Goal: Information Seeking & Learning: Learn about a topic

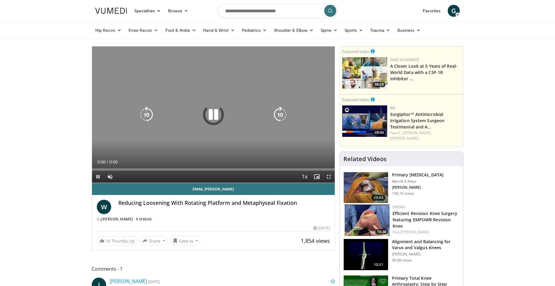
click at [212, 118] on icon "Video Player" at bounding box center [213, 114] width 17 height 17
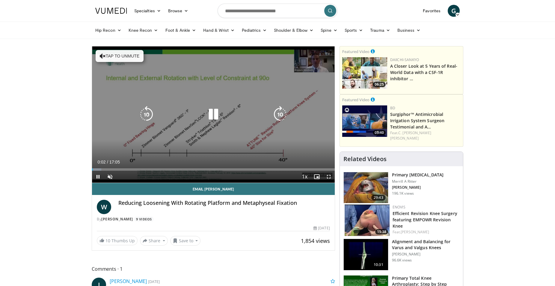
click at [214, 116] on icon "Video Player" at bounding box center [213, 114] width 17 height 17
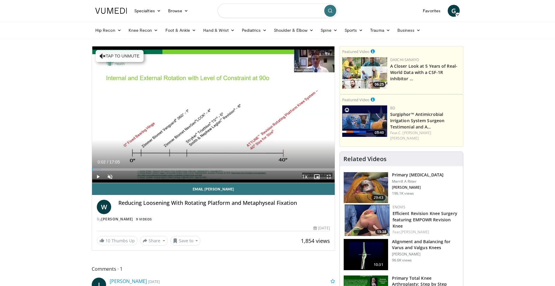
click at [240, 9] on input "Search topics, interventions" at bounding box center [277, 11] width 120 height 14
type input "*********"
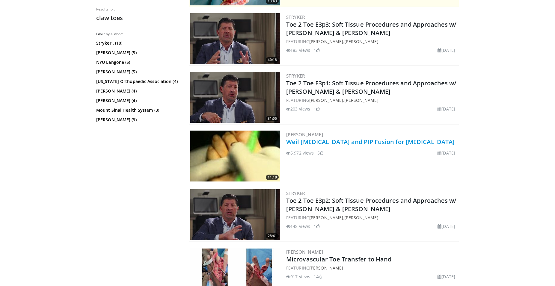
scroll to position [183, 0]
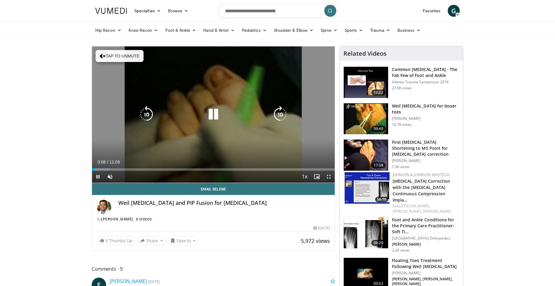
click at [102, 57] on icon "Video Player" at bounding box center [103, 56] width 6 height 6
click at [216, 118] on icon "Video Player" at bounding box center [213, 114] width 17 height 17
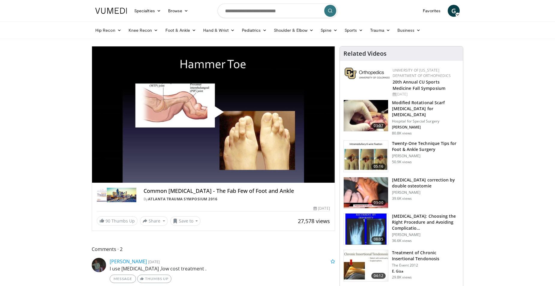
click at [213, 114] on span "Video Player" at bounding box center [213, 114] width 0 height 0
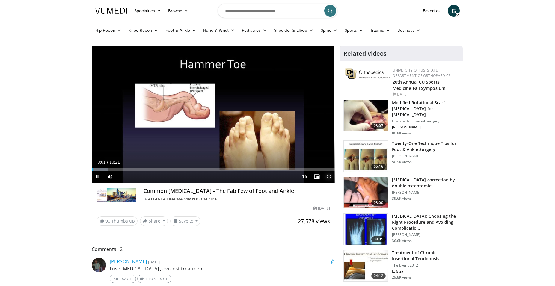
click at [327, 178] on span "Video Player" at bounding box center [328, 177] width 12 height 12
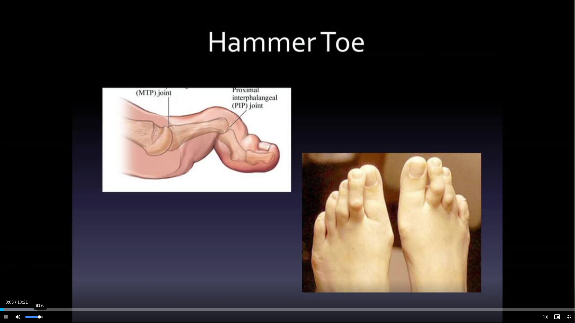
click at [39, 286] on div "81%" at bounding box center [33, 317] width 17 height 2
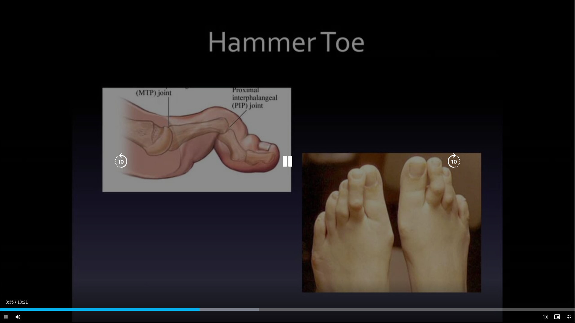
click at [96, 198] on div "50 seconds Tap to unmute" at bounding box center [287, 161] width 575 height 323
click at [271, 224] on div "50 seconds Tap to unmute" at bounding box center [287, 161] width 575 height 323
click at [330, 215] on div "50 seconds Tap to unmute" at bounding box center [287, 161] width 575 height 323
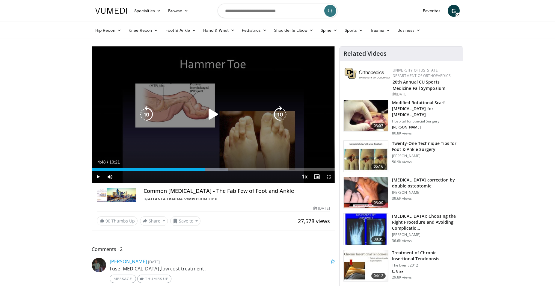
click at [211, 114] on icon "Video Player" at bounding box center [213, 114] width 17 height 17
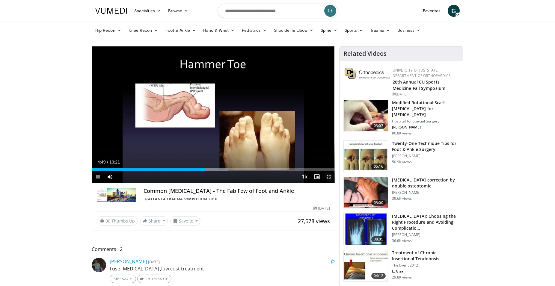
click at [331, 178] on span "Video Player" at bounding box center [328, 177] width 12 height 12
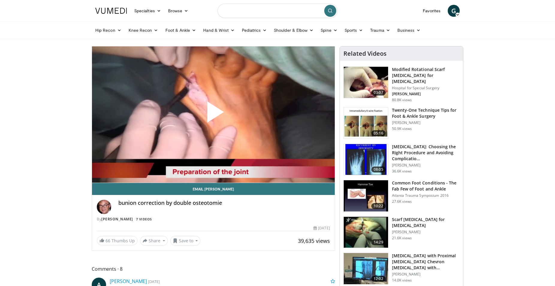
click at [273, 17] on input "Search topics, interventions" at bounding box center [277, 11] width 120 height 14
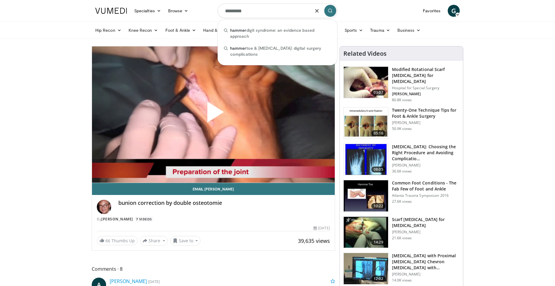
type input "**********"
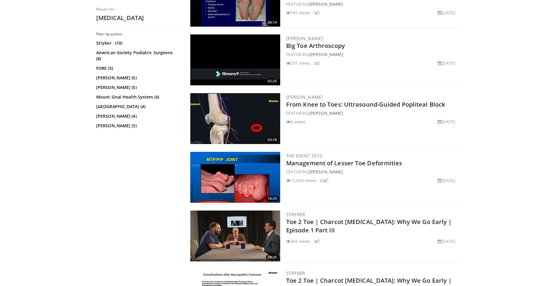
scroll to position [916, 0]
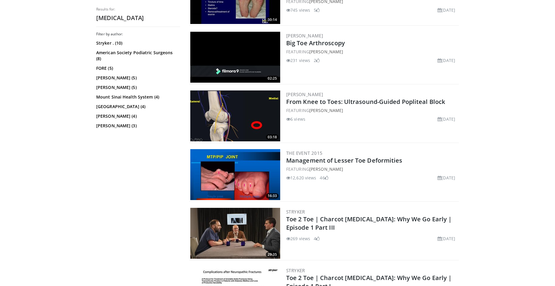
click at [216, 172] on img at bounding box center [235, 174] width 90 height 51
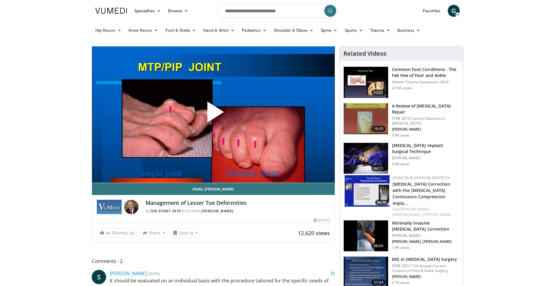
click at [213, 114] on span "Video Player" at bounding box center [213, 114] width 0 height 0
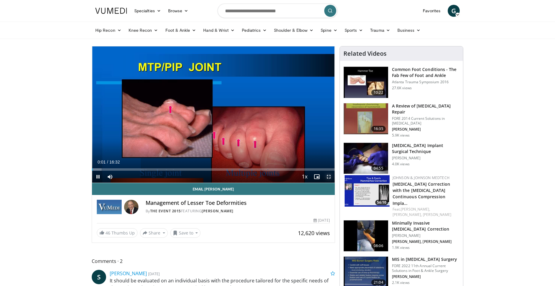
click at [330, 178] on span "Video Player" at bounding box center [328, 177] width 12 height 12
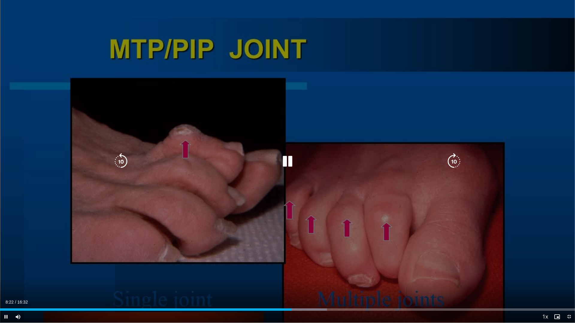
click at [455, 199] on div "10 seconds Tap to unmute" at bounding box center [287, 161] width 575 height 323
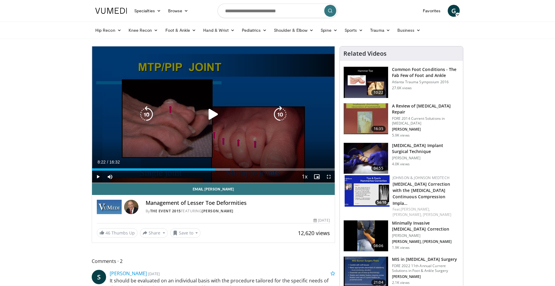
click at [212, 114] on icon "Video Player" at bounding box center [213, 114] width 17 height 17
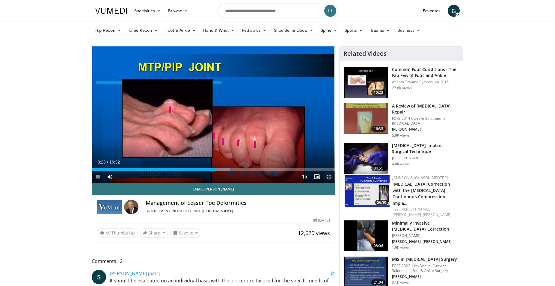
click at [330, 177] on span "Video Player" at bounding box center [328, 177] width 12 height 12
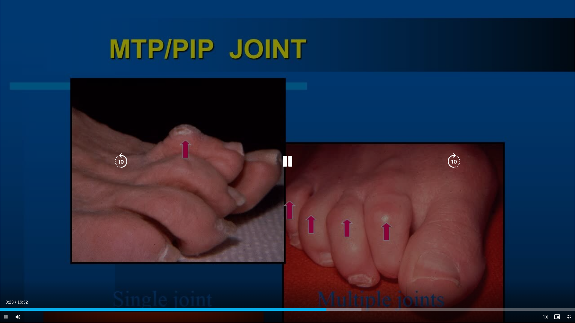
click at [327, 156] on div "Video Player" at bounding box center [287, 162] width 345 height 12
click at [289, 172] on div "10 seconds Tap to unmute" at bounding box center [287, 161] width 575 height 323
click at [286, 165] on icon "Video Player" at bounding box center [287, 161] width 17 height 17
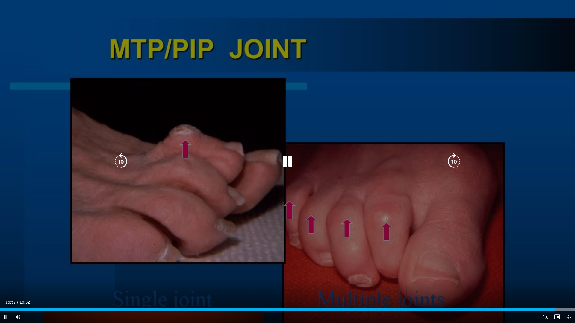
click at [452, 168] on icon "Video Player" at bounding box center [454, 161] width 17 height 17
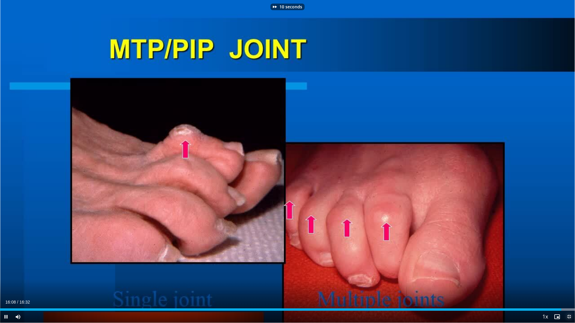
click at [554, 286] on span "Video Player" at bounding box center [569, 317] width 12 height 12
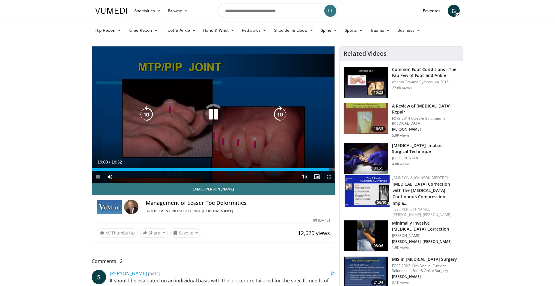
click at [215, 116] on icon "Video Player" at bounding box center [213, 114] width 17 height 17
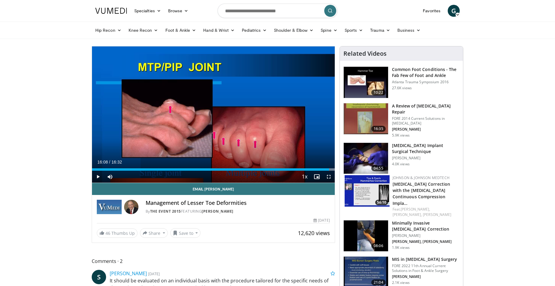
click at [362, 76] on img at bounding box center [365, 82] width 44 height 31
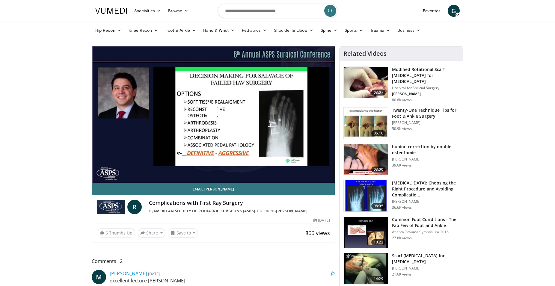
click at [213, 114] on span "Video Player" at bounding box center [213, 114] width 0 height 0
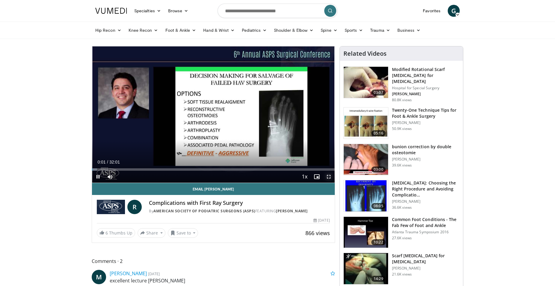
click at [328, 175] on span "Video Player" at bounding box center [328, 177] width 12 height 12
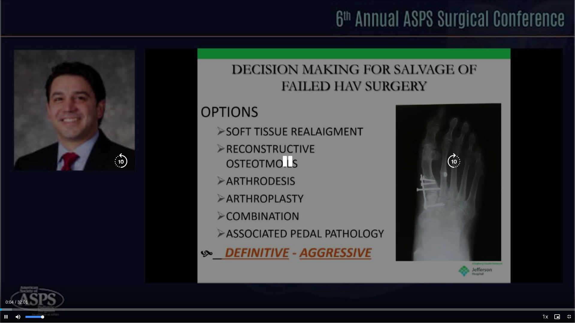
drag, startPoint x: 42, startPoint y: 317, endPoint x: 64, endPoint y: 311, distance: 22.3
click at [60, 286] on div "Current Time 0:04 / Duration 32:01 Pause Skip Backward Skip Forward Mute 100% L…" at bounding box center [287, 317] width 575 height 12
click at [291, 162] on icon "Video Player" at bounding box center [287, 161] width 17 height 17
click at [289, 166] on icon "Video Player" at bounding box center [287, 161] width 17 height 17
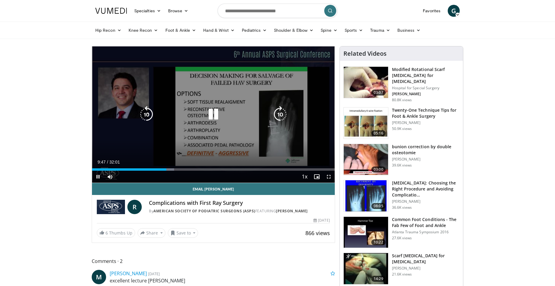
click at [212, 112] on icon "Video Player" at bounding box center [213, 114] width 17 height 17
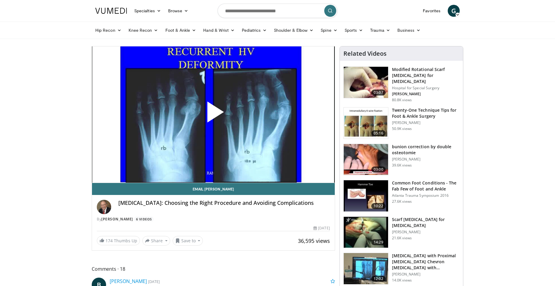
click at [213, 114] on span "Video Player" at bounding box center [213, 114] width 0 height 0
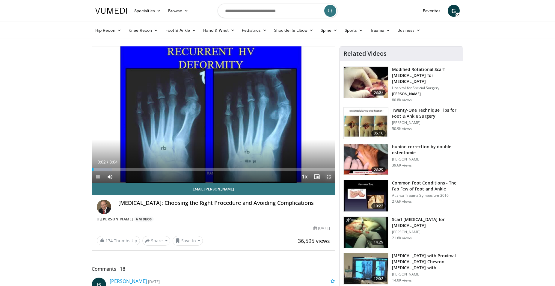
click at [330, 177] on span "Video Player" at bounding box center [328, 177] width 12 height 12
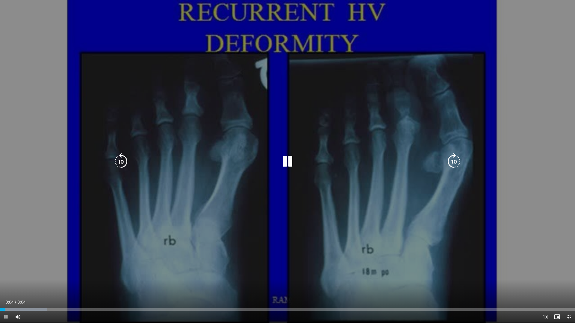
click at [286, 162] on icon "Video Player" at bounding box center [287, 161] width 17 height 17
click at [259, 143] on div "10 seconds Tap to unmute" at bounding box center [287, 161] width 575 height 323
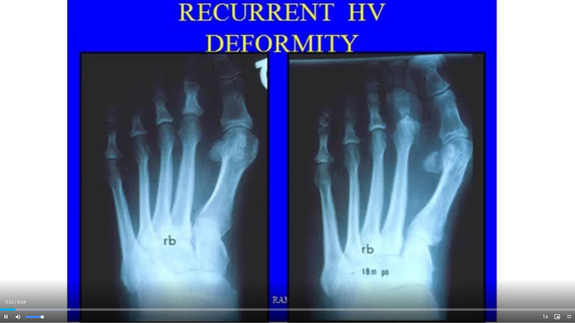
drag, startPoint x: 36, startPoint y: 320, endPoint x: 52, endPoint y: 318, distance: 15.4
click at [52, 286] on div "Mute 100%" at bounding box center [33, 317] width 42 height 12
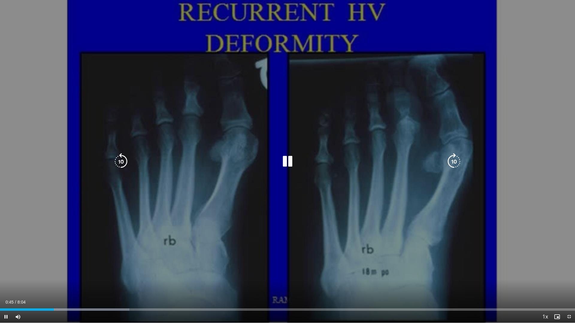
click at [347, 271] on div "10 seconds Tap to unmute" at bounding box center [287, 161] width 575 height 323
click at [281, 217] on div "10 seconds Tap to unmute" at bounding box center [287, 161] width 575 height 323
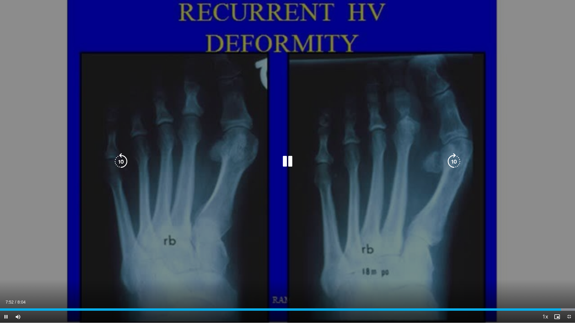
click at [350, 209] on div "10 seconds Tap to unmute" at bounding box center [287, 161] width 575 height 323
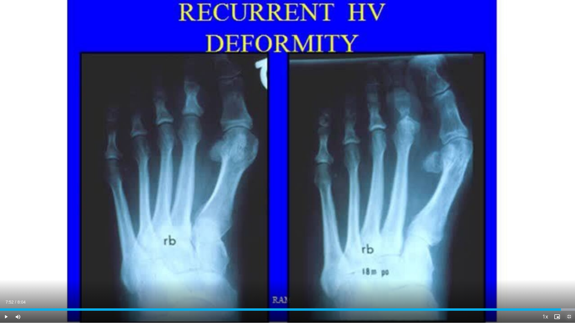
click at [554, 286] on span "Video Player" at bounding box center [569, 317] width 12 height 12
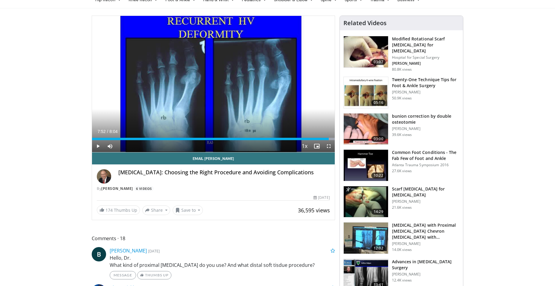
scroll to position [61, 0]
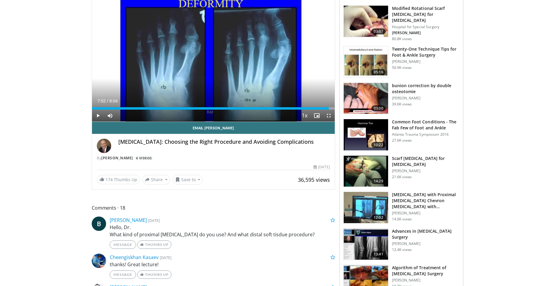
click at [371, 201] on img at bounding box center [365, 207] width 44 height 31
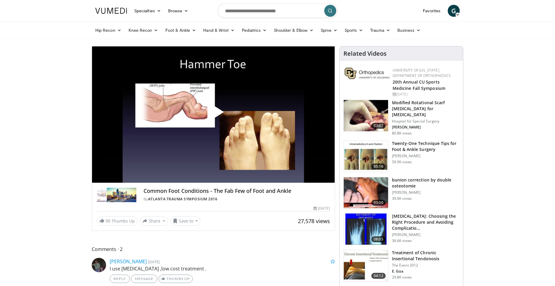
click at [213, 114] on span "Video Player" at bounding box center [213, 114] width 0 height 0
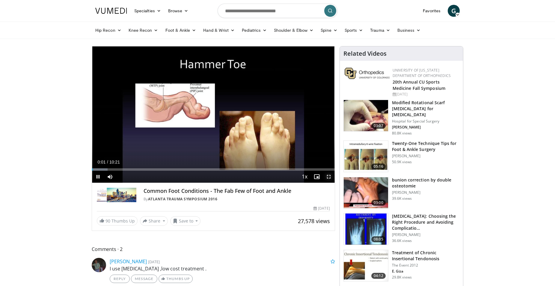
click at [328, 178] on span "Video Player" at bounding box center [328, 177] width 12 height 12
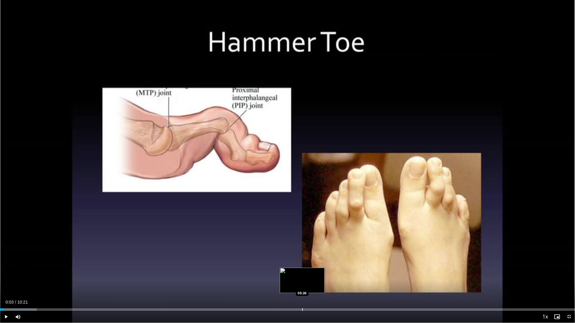
click at [302, 286] on div "Loaded : 6.42% 00:03 05:26" at bounding box center [287, 308] width 575 height 6
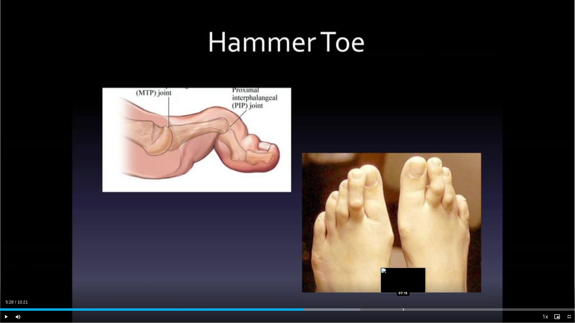
click at [402, 286] on div "Loaded : 62.66% 05:28 07:15" at bounding box center [287, 308] width 575 height 6
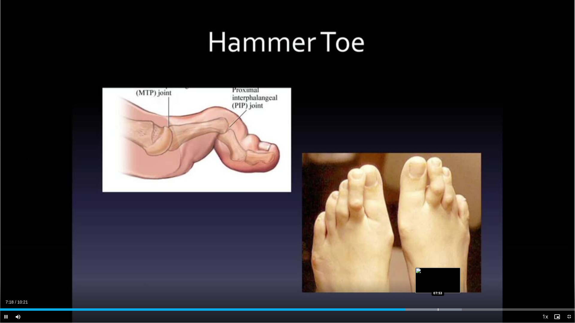
click at [438, 286] on div "Loaded : 80.33% 07:18 07:53" at bounding box center [287, 308] width 575 height 6
click at [554, 286] on span "Video Player" at bounding box center [569, 317] width 12 height 12
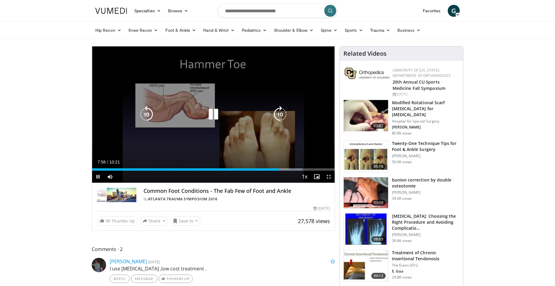
click at [213, 107] on icon "Video Player" at bounding box center [213, 114] width 17 height 17
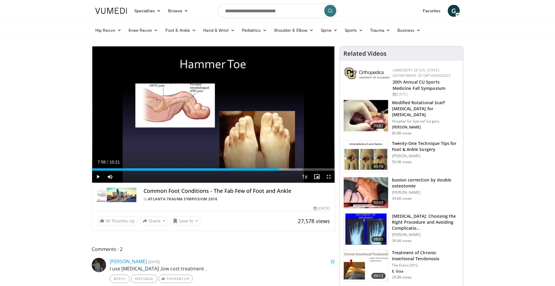
click at [378, 115] on img at bounding box center [365, 115] width 44 height 31
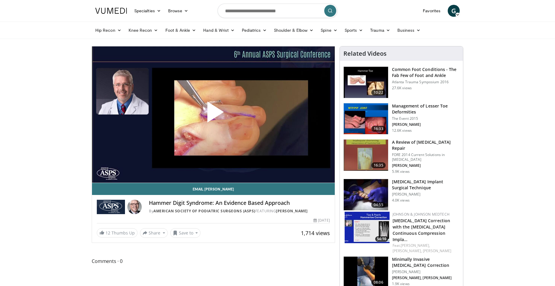
click at [213, 114] on span "Video Player" at bounding box center [213, 114] width 0 height 0
click at [328, 178] on video-js "**********" at bounding box center [213, 114] width 243 height 137
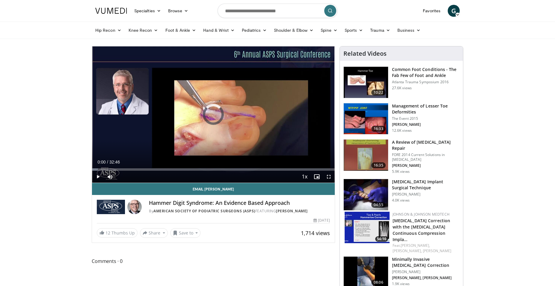
drag, startPoint x: 91, startPoint y: 169, endPoint x: 79, endPoint y: 172, distance: 12.1
click at [96, 179] on span "Video Player" at bounding box center [98, 177] width 12 height 12
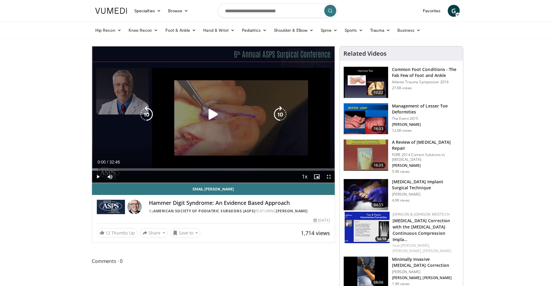
click at [208, 117] on icon "Video Player" at bounding box center [213, 114] width 17 height 17
click at [214, 110] on icon "Video Player" at bounding box center [213, 114] width 17 height 17
click at [209, 114] on icon "Video Player" at bounding box center [213, 114] width 17 height 17
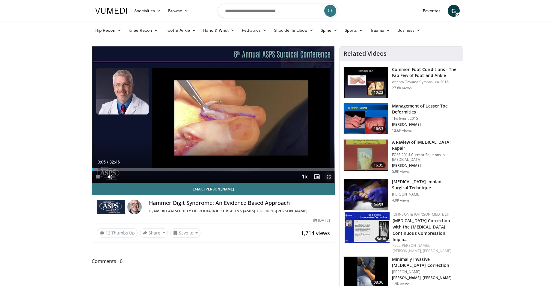
click at [328, 177] on span "Video Player" at bounding box center [328, 177] width 12 height 12
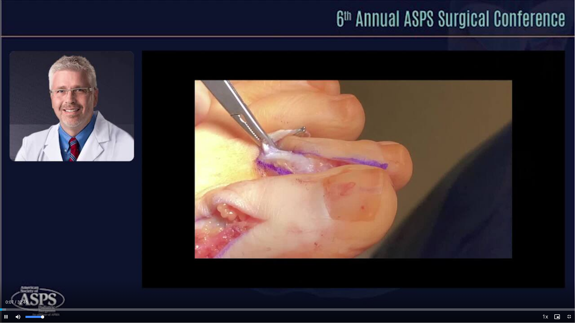
drag, startPoint x: 37, startPoint y: 318, endPoint x: 49, endPoint y: 317, distance: 12.3
click at [49, 286] on div "Mute 100%" at bounding box center [33, 317] width 42 height 12
click at [554, 286] on span "Video Player" at bounding box center [569, 317] width 12 height 12
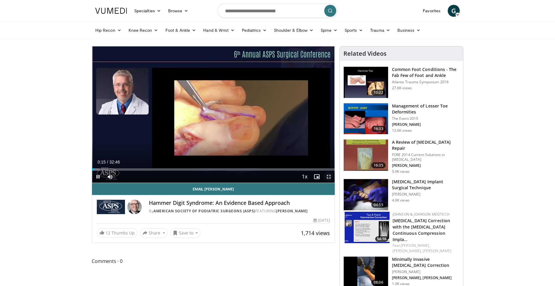
click at [325, 179] on span "Video Player" at bounding box center [328, 177] width 12 height 12
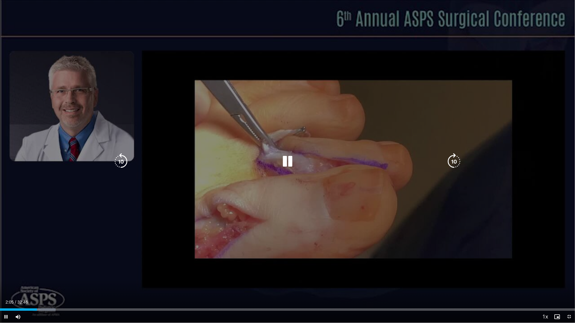
click at [292, 162] on icon "Video Player" at bounding box center [287, 161] width 17 height 17
click at [382, 183] on div "10 seconds Tap to unmute" at bounding box center [287, 161] width 575 height 323
click at [285, 167] on icon "Video Player" at bounding box center [287, 161] width 17 height 17
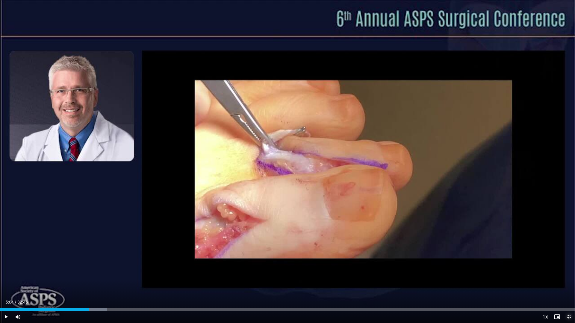
click at [554, 286] on span "Video Player" at bounding box center [569, 317] width 12 height 12
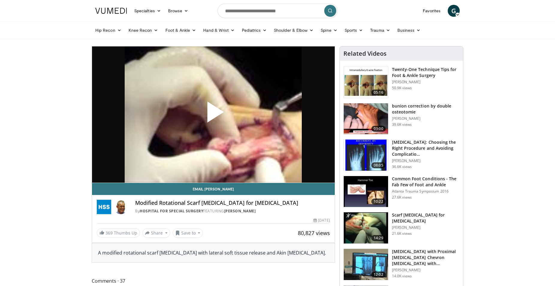
click at [213, 114] on span "Video Player" at bounding box center [213, 114] width 0 height 0
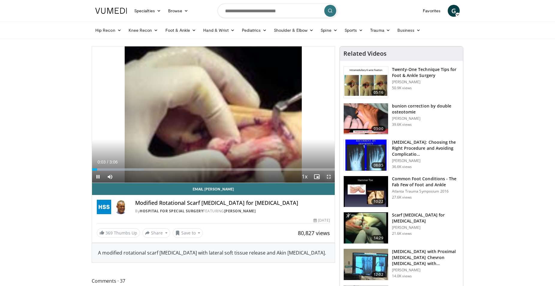
click at [326, 174] on span "Video Player" at bounding box center [328, 177] width 12 height 12
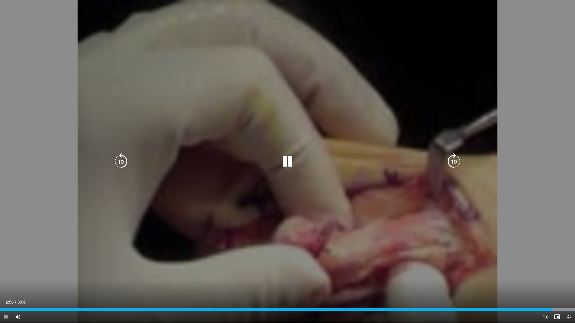
click at [289, 160] on icon "Video Player" at bounding box center [287, 161] width 17 height 17
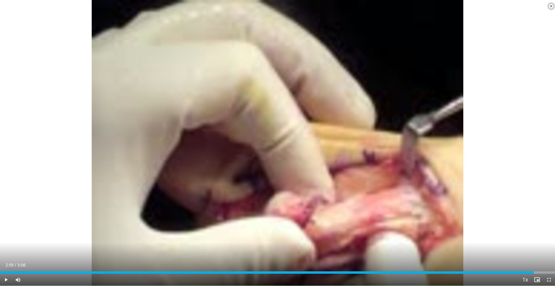
scroll to position [92, 0]
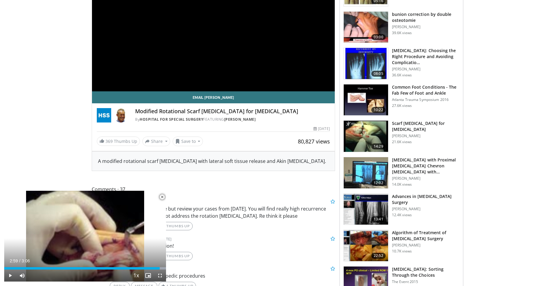
click at [162, 197] on span "Video Player" at bounding box center [162, 197] width 12 height 12
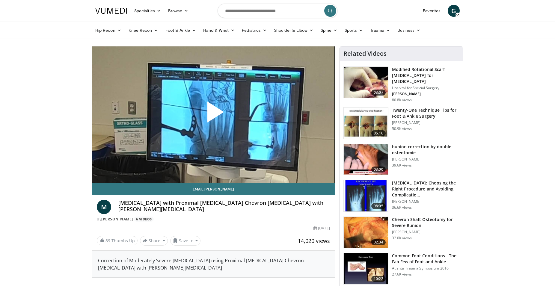
click at [213, 114] on span "Video Player" at bounding box center [213, 114] width 0 height 0
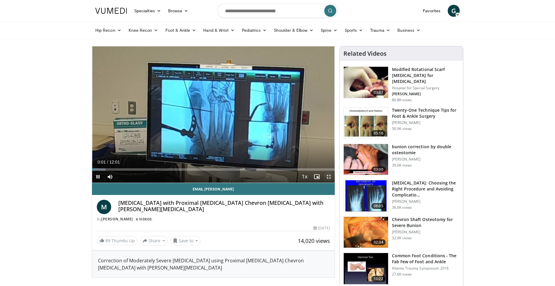
click at [328, 176] on span "Video Player" at bounding box center [328, 177] width 12 height 12
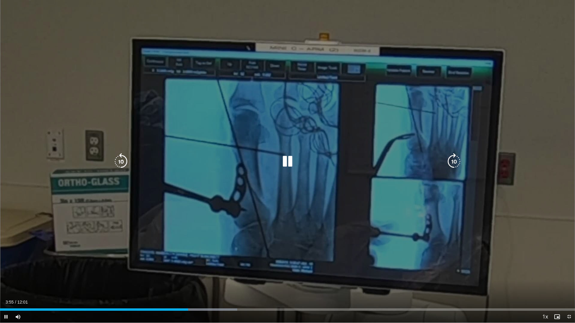
click at [288, 163] on icon "Video Player" at bounding box center [287, 161] width 17 height 17
click at [286, 154] on icon "Video Player" at bounding box center [287, 161] width 17 height 17
click at [294, 158] on icon "Video Player" at bounding box center [287, 161] width 17 height 17
